Goal: Transaction & Acquisition: Purchase product/service

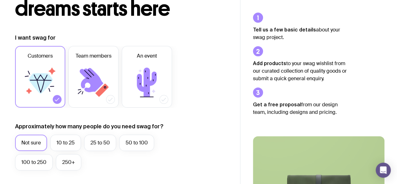
scroll to position [63, 0]
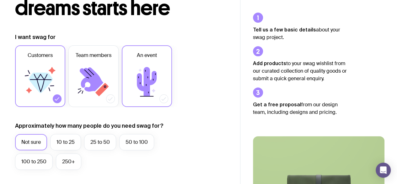
click at [142, 83] on icon at bounding box center [147, 82] width 38 height 38
click at [0, 0] on input "An event" at bounding box center [0, 0] width 0 height 0
click at [41, 94] on icon at bounding box center [40, 82] width 38 height 38
click at [0, 0] on input "Customers" at bounding box center [0, 0] width 0 height 0
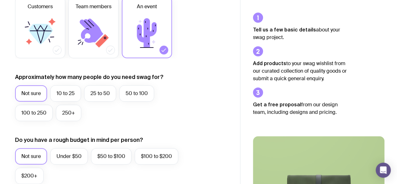
scroll to position [126, 0]
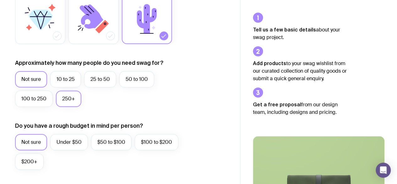
click at [65, 101] on label "250+" at bounding box center [68, 98] width 25 height 16
click at [0, 0] on input "250+" at bounding box center [0, 0] width 0 height 0
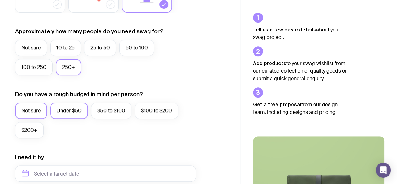
click at [73, 108] on label "Under $50" at bounding box center [69, 110] width 38 height 16
click at [0, 0] on input "Under $50" at bounding box center [0, 0] width 0 height 0
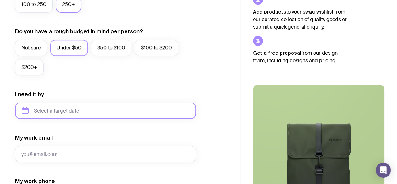
click at [72, 109] on input "text" at bounding box center [105, 110] width 181 height 16
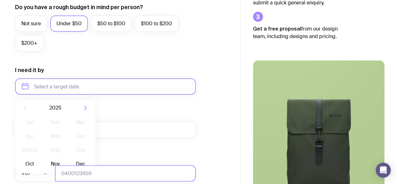
scroll to position [314, 0]
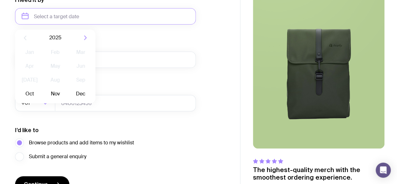
click at [86, 36] on icon "button" at bounding box center [86, 38] width 8 height 8
click at [28, 92] on button "Oct" at bounding box center [29, 93] width 23 height 13
type input "[DATE]"
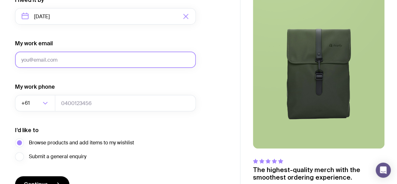
click at [46, 61] on input "My work email" at bounding box center [105, 59] width 181 height 16
type input "[EMAIL_ADDRESS][DOMAIN_NAME]"
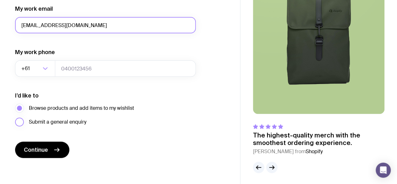
scroll to position [350, 0]
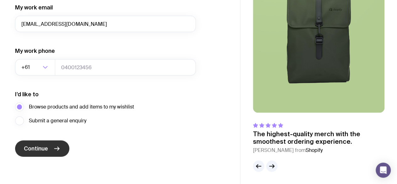
click at [51, 147] on button "Continue" at bounding box center [42, 148] width 54 height 16
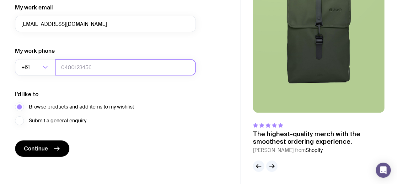
click at [83, 67] on input "tel" at bounding box center [125, 67] width 141 height 16
type input "0430238799"
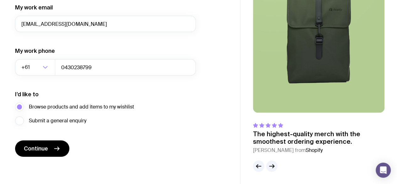
click at [277, 166] on div at bounding box center [318, 165] width 131 height 11
click at [274, 167] on icon "button" at bounding box center [272, 166] width 8 height 8
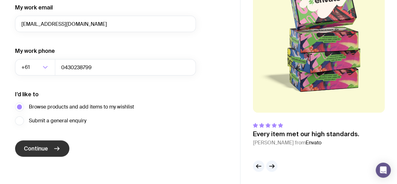
click at [49, 149] on button "Continue" at bounding box center [42, 148] width 54 height 16
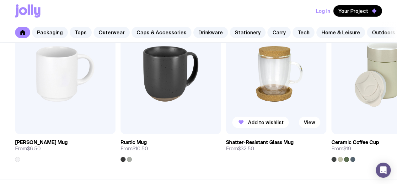
scroll to position [973, 0]
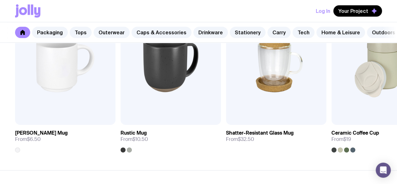
drag, startPoint x: 119, startPoint y: 176, endPoint x: 150, endPoint y: 173, distance: 31.5
click at [150, 170] on section "Drinkware See all Add to wishlist View Stella Stackable Mug From $6.50 Add to w…" at bounding box center [198, 67] width 397 height 205
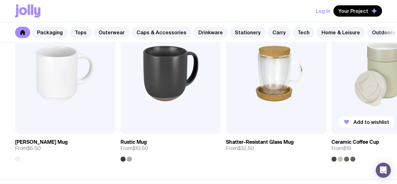
scroll to position [941, 0]
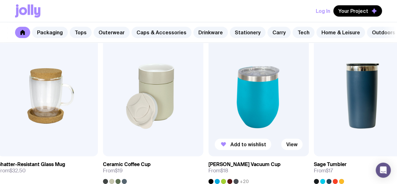
drag, startPoint x: 388, startPoint y: 101, endPoint x: 138, endPoint y: 103, distance: 250.4
click at [103, 108] on img at bounding box center [153, 95] width 100 height 120
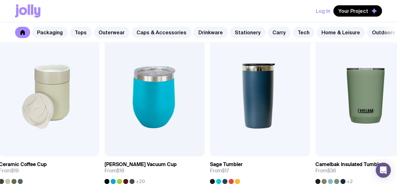
drag, startPoint x: 336, startPoint y: 93, endPoint x: 151, endPoint y: 98, distance: 184.6
click at [139, 101] on div "Add to wishlist View Stella Stackable Mug From $6.50 Add to wishlist View Rusti…" at bounding box center [198, 109] width 367 height 148
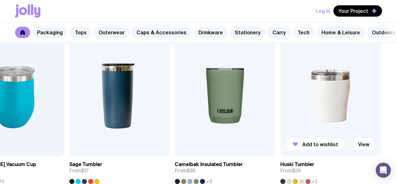
drag, startPoint x: 318, startPoint y: 97, endPoint x: 255, endPoint y: 99, distance: 62.8
click at [280, 99] on img at bounding box center [330, 95] width 100 height 120
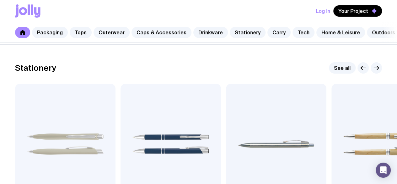
scroll to position [1130, 0]
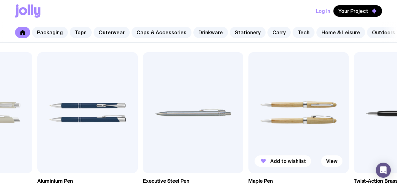
drag, startPoint x: 361, startPoint y: 120, endPoint x: 231, endPoint y: 119, distance: 130.9
click at [248, 119] on img at bounding box center [298, 112] width 100 height 120
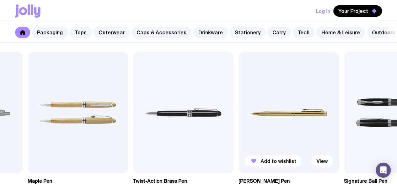
drag, startPoint x: 338, startPoint y: 117, endPoint x: 220, endPoint y: 123, distance: 117.8
click at [238, 123] on img at bounding box center [288, 112] width 100 height 120
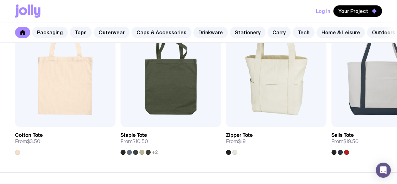
scroll to position [1381, 0]
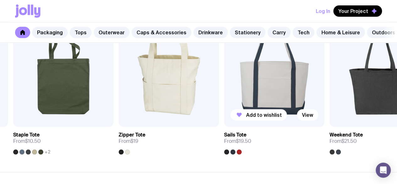
drag, startPoint x: 331, startPoint y: 113, endPoint x: 151, endPoint y: 120, distance: 180.2
click at [224, 120] on img at bounding box center [274, 66] width 100 height 120
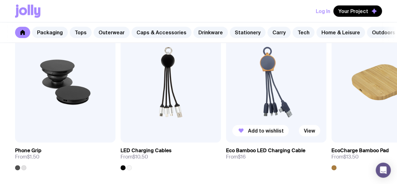
scroll to position [1569, 0]
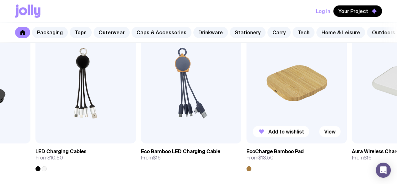
drag, startPoint x: 333, startPoint y: 112, endPoint x: 193, endPoint y: 118, distance: 139.8
click at [246, 118] on img at bounding box center [296, 83] width 100 height 120
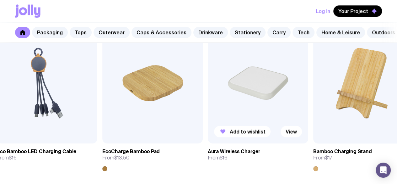
drag, startPoint x: 300, startPoint y: 114, endPoint x: 211, endPoint y: 122, distance: 89.7
click at [216, 121] on img at bounding box center [258, 83] width 100 height 120
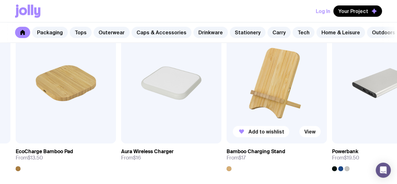
drag, startPoint x: 326, startPoint y: 116, endPoint x: 131, endPoint y: 118, distance: 194.9
click at [135, 118] on div "Add to wishlist View Phone Grip From $1.50 Add to wishlist View LED Charging Ca…" at bounding box center [198, 97] width 367 height 148
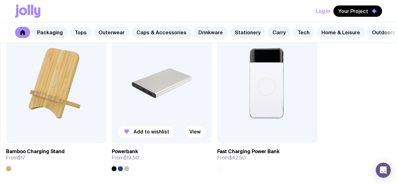
drag, startPoint x: 280, startPoint y: 112, endPoint x: 161, endPoint y: 112, distance: 118.9
click at [161, 112] on div "Add to wishlist View Phone Grip From $1.50 Add to wishlist View LED Charging Ca…" at bounding box center [198, 97] width 367 height 148
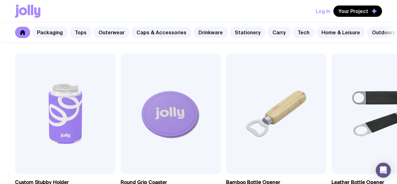
scroll to position [1757, 0]
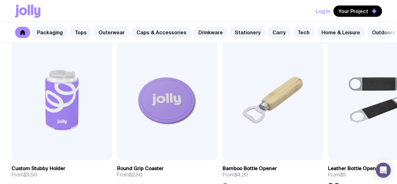
drag, startPoint x: 334, startPoint y: 119, endPoint x: 86, endPoint y: 119, distance: 247.6
click at [328, 121] on img at bounding box center [378, 99] width 100 height 120
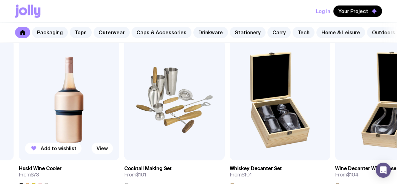
drag, startPoint x: 273, startPoint y: 112, endPoint x: 65, endPoint y: 114, distance: 208.4
click at [65, 114] on img at bounding box center [69, 99] width 100 height 120
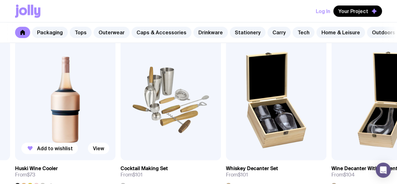
drag, startPoint x: 340, startPoint y: 107, endPoint x: 111, endPoint y: 113, distance: 229.2
click at [111, 113] on div "Add to wishlist View Custom Stubby Holder From $3.50 Add to wishlist View Round…" at bounding box center [198, 113] width 367 height 148
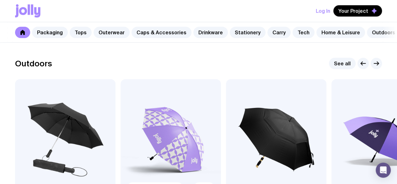
scroll to position [1945, 0]
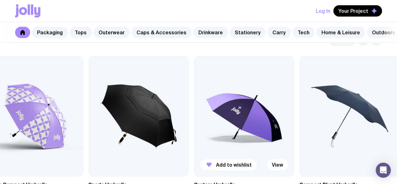
drag, startPoint x: 326, startPoint y: 117, endPoint x: 60, endPoint y: 121, distance: 265.8
click at [88, 122] on img at bounding box center [138, 116] width 100 height 120
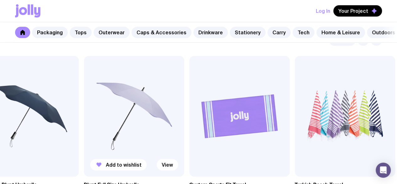
drag, startPoint x: 277, startPoint y: 115, endPoint x: 92, endPoint y: 115, distance: 185.1
click at [86, 116] on img at bounding box center [134, 116] width 100 height 120
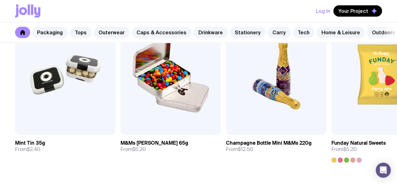
scroll to position [2196, 0]
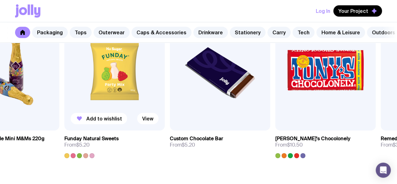
drag, startPoint x: 344, startPoint y: 106, endPoint x: 76, endPoint y: 121, distance: 268.1
click at [76, 121] on img at bounding box center [114, 70] width 100 height 120
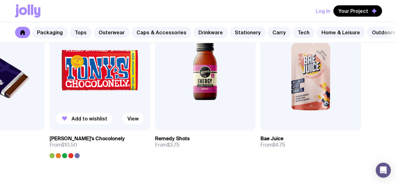
drag, startPoint x: 315, startPoint y: 109, endPoint x: 148, endPoint y: 112, distance: 167.0
click at [129, 115] on img at bounding box center [100, 70] width 100 height 120
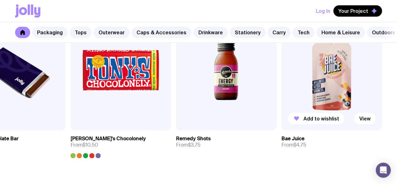
scroll to position [2271, 0]
